Goal: Task Accomplishment & Management: Manage account settings

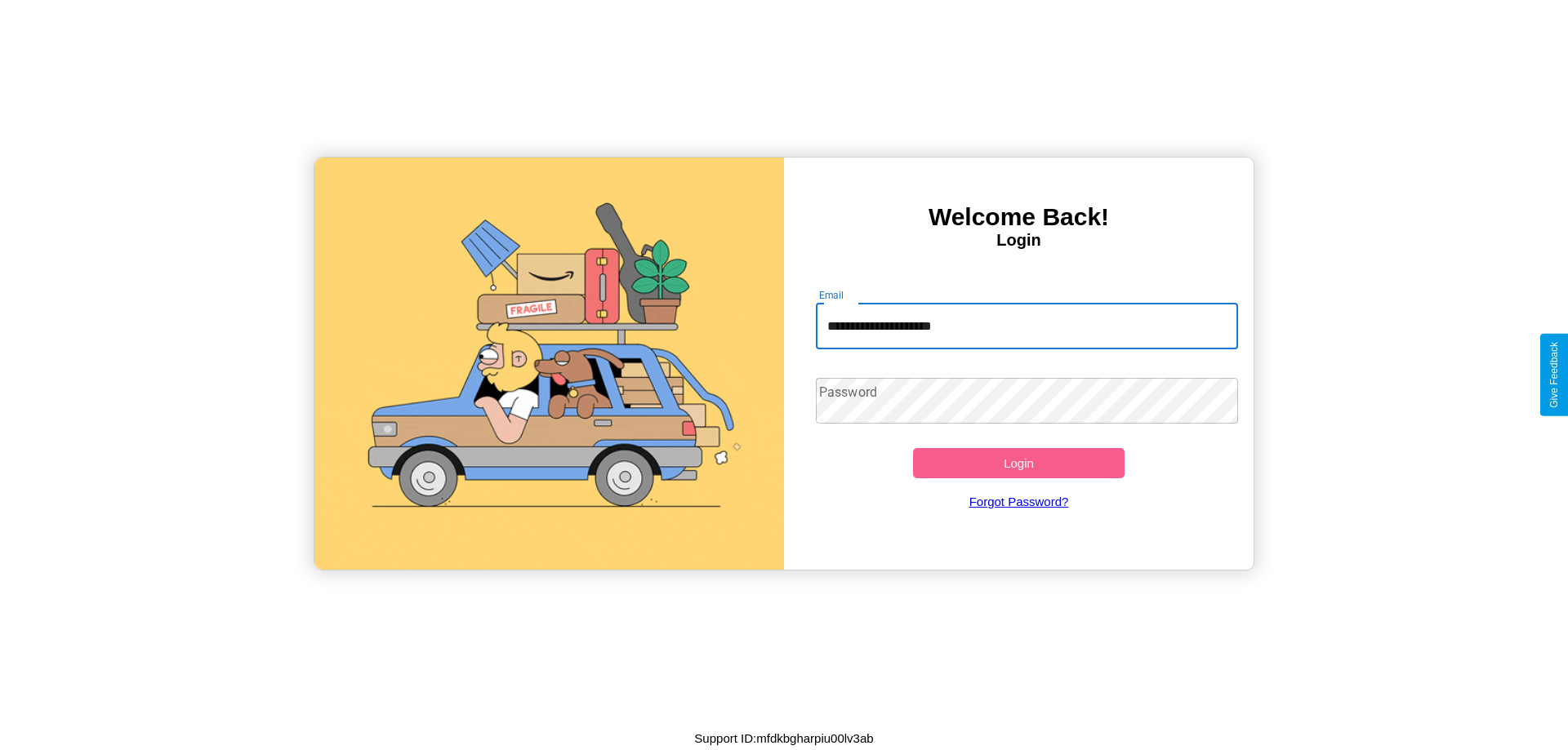
type input "**********"
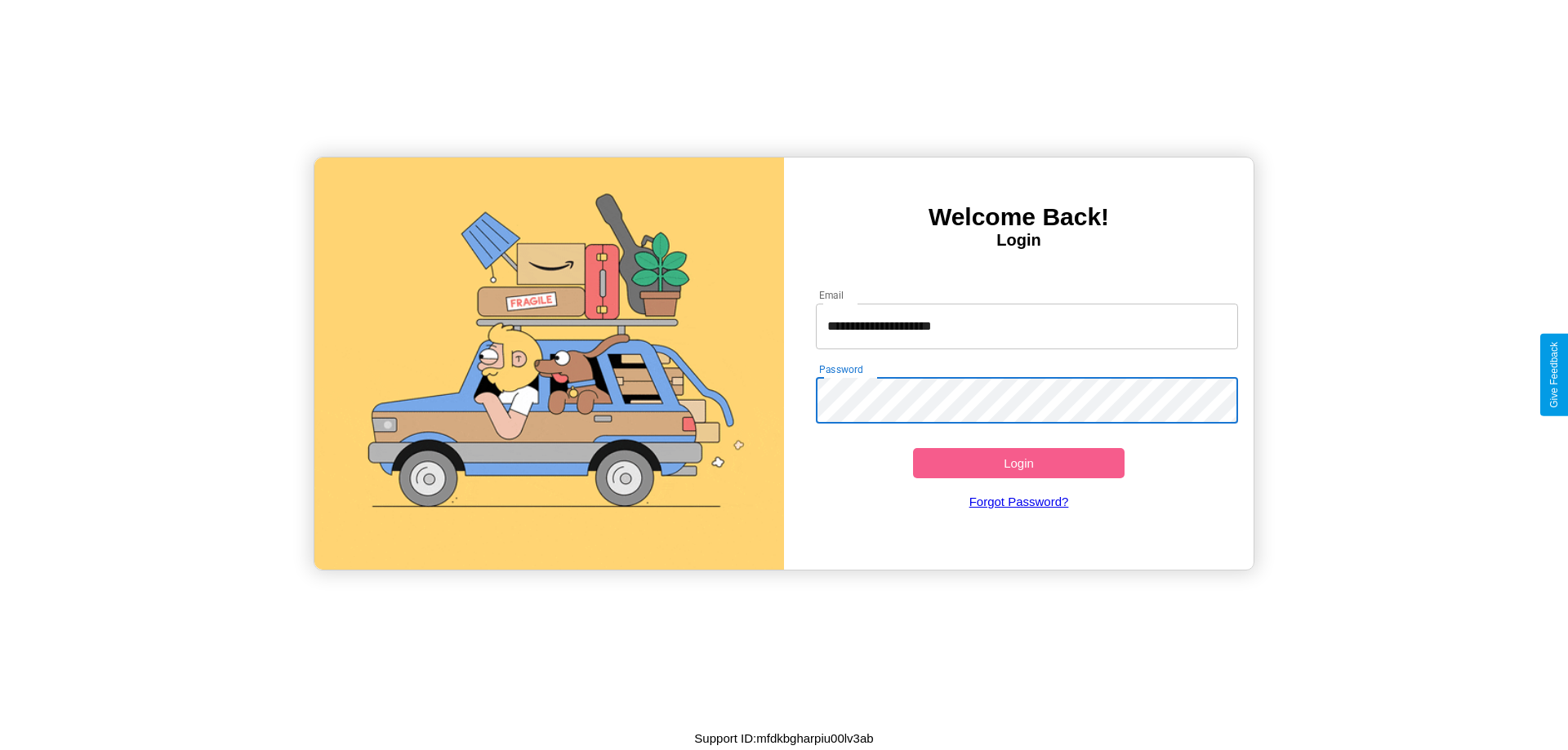
click at [1019, 463] on button "Login" at bounding box center [1019, 463] width 212 height 30
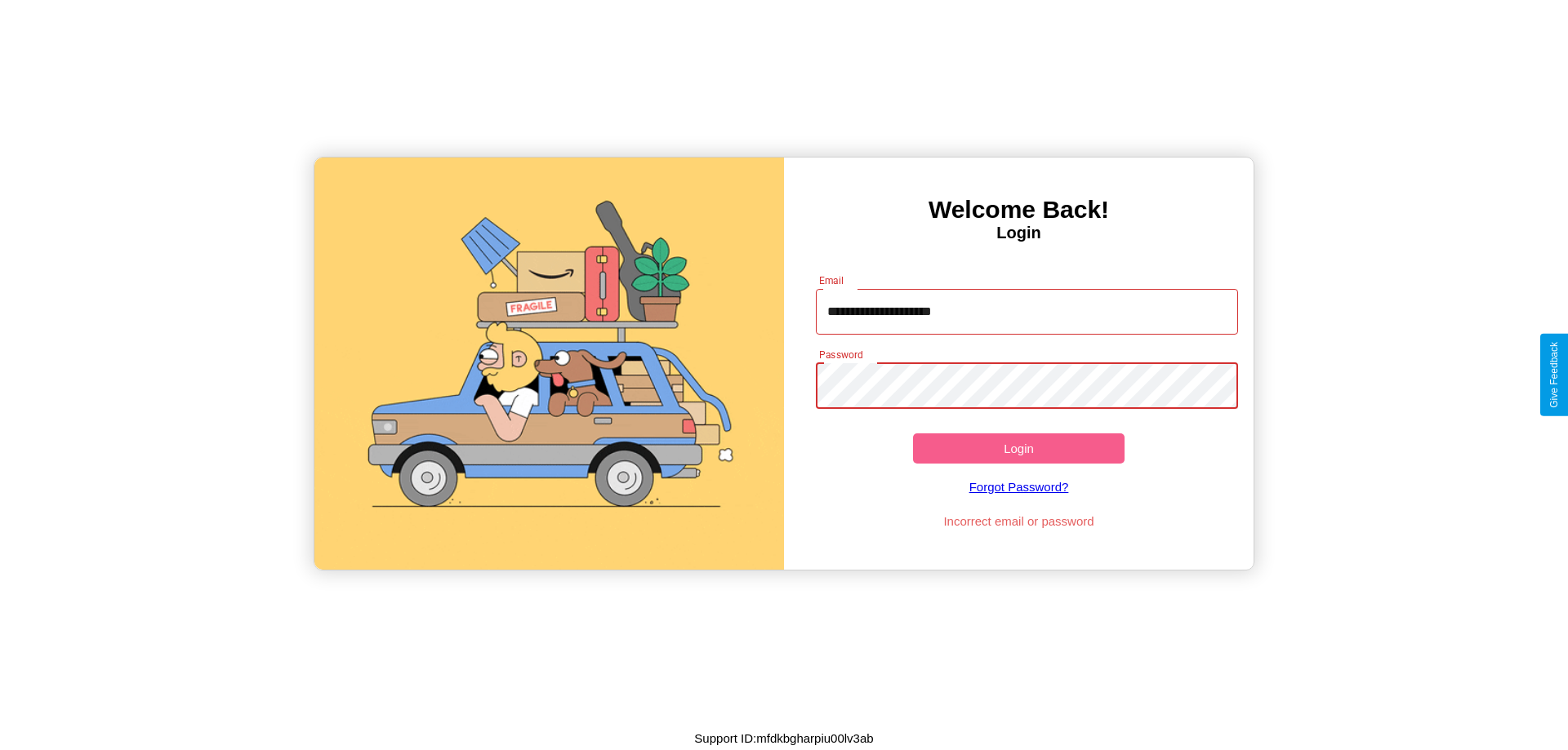
click at [1019, 448] on button "Login" at bounding box center [1019, 448] width 212 height 30
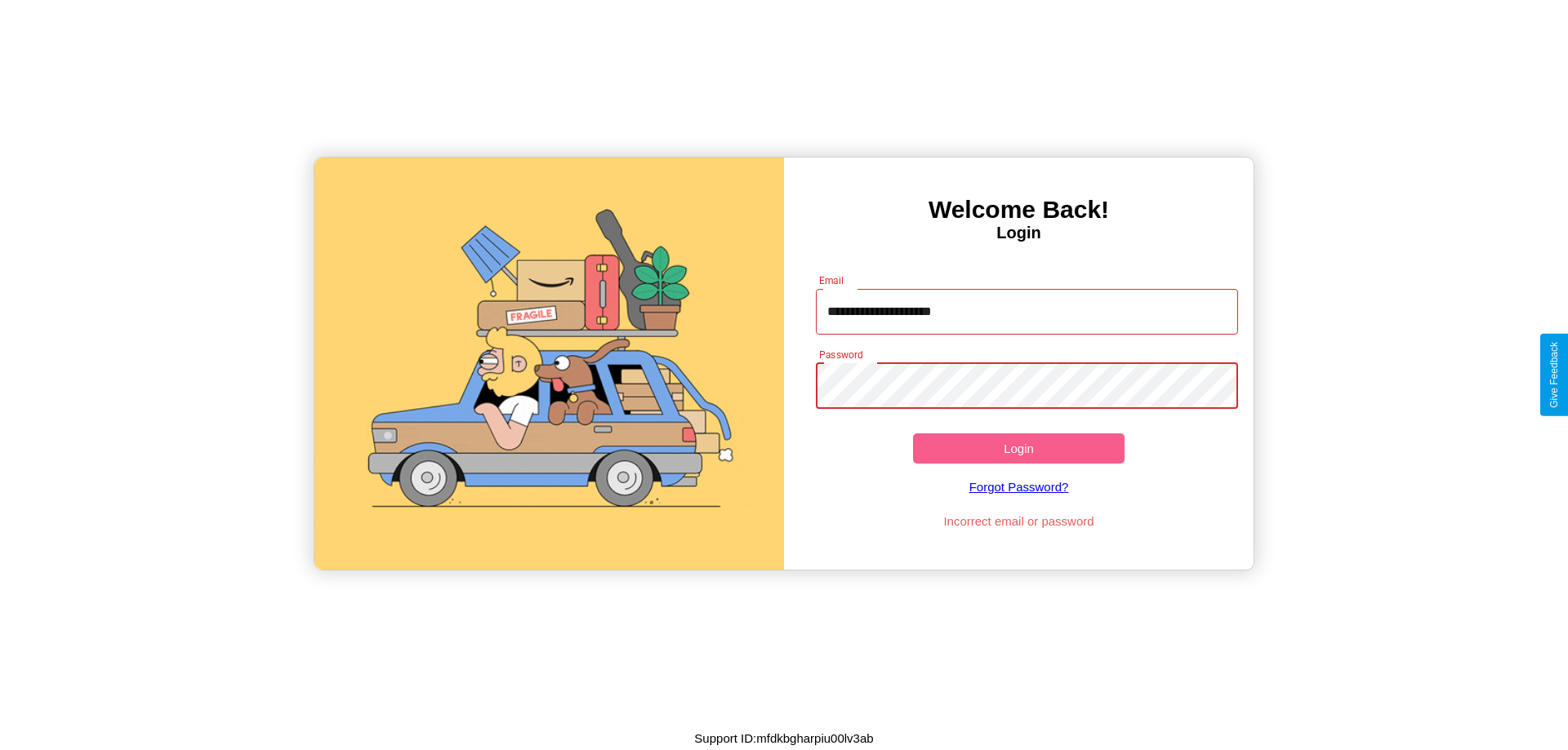
click at [1019, 448] on button "Login" at bounding box center [1019, 448] width 212 height 30
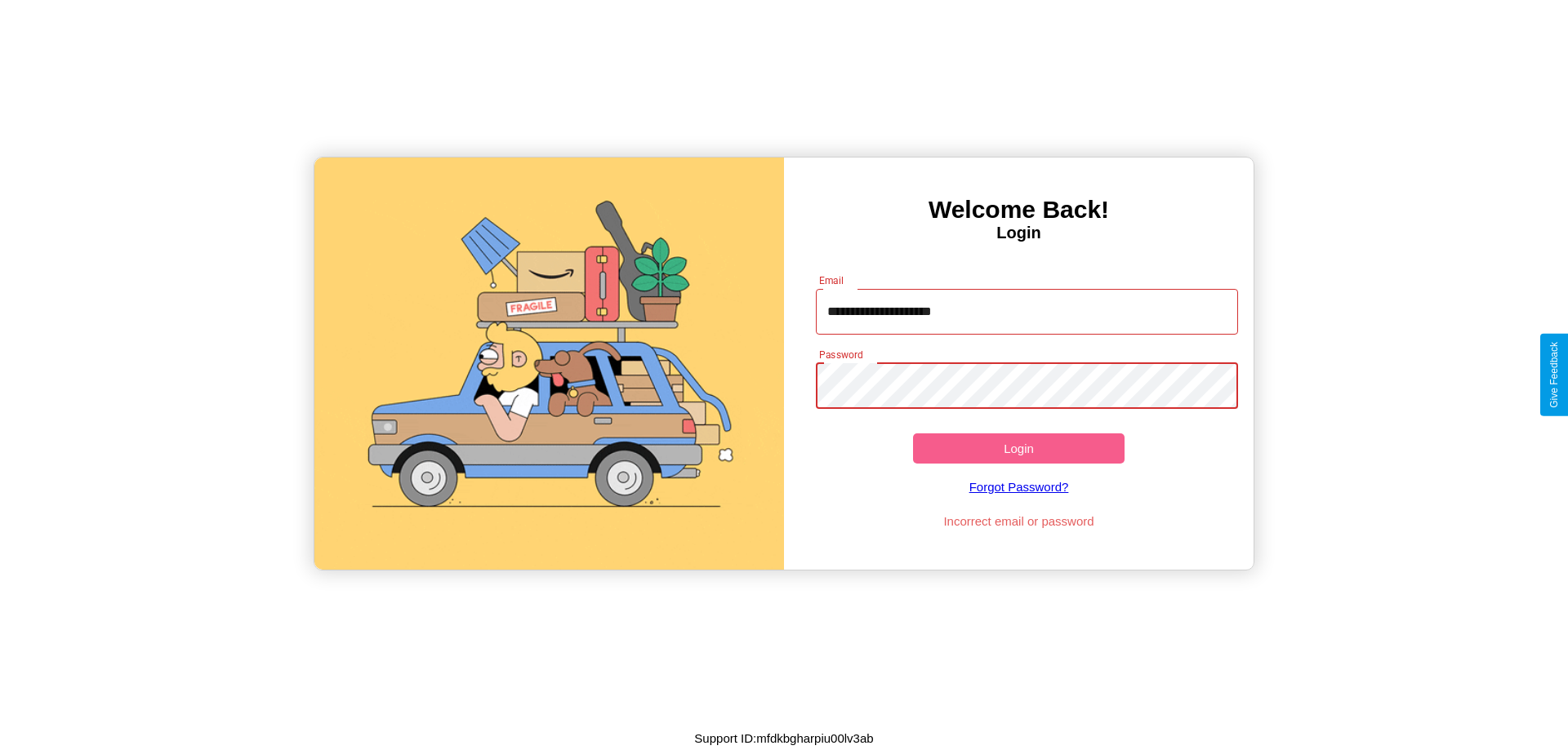
click at [1019, 448] on button "Login" at bounding box center [1019, 448] width 212 height 30
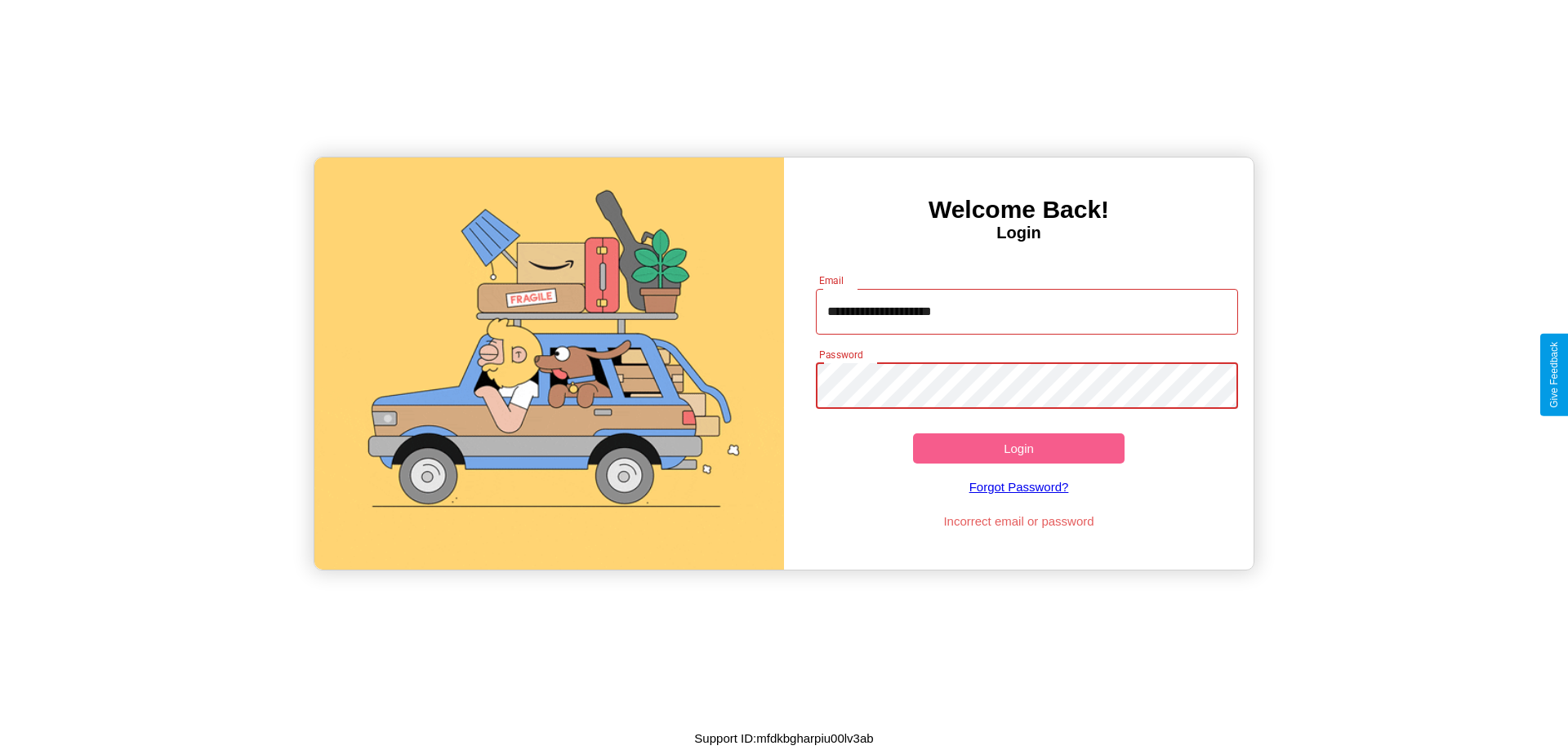
click at [1019, 448] on button "Login" at bounding box center [1019, 448] width 212 height 30
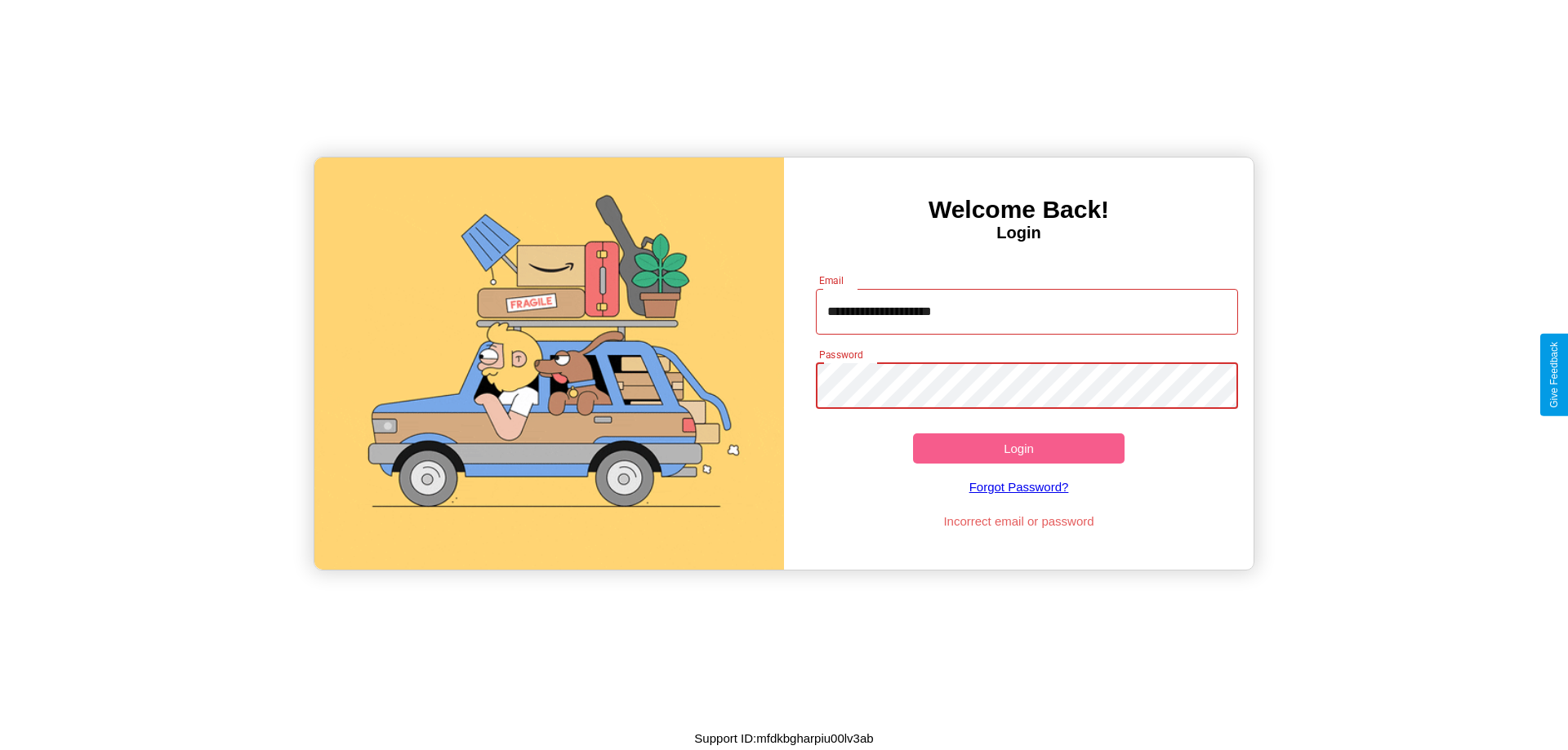
click at [1019, 448] on button "Login" at bounding box center [1019, 448] width 212 height 30
